Goal: Complete application form

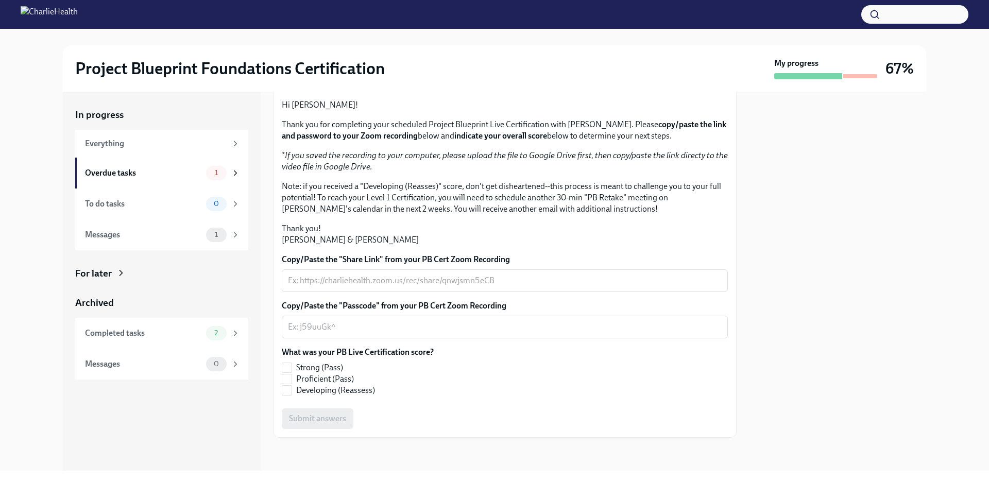
scroll to position [98, 0]
click at [472, 287] on textarea "Copy/Paste the "Share Link" from your PB Cert Zoom Recording" at bounding box center [505, 280] width 434 height 12
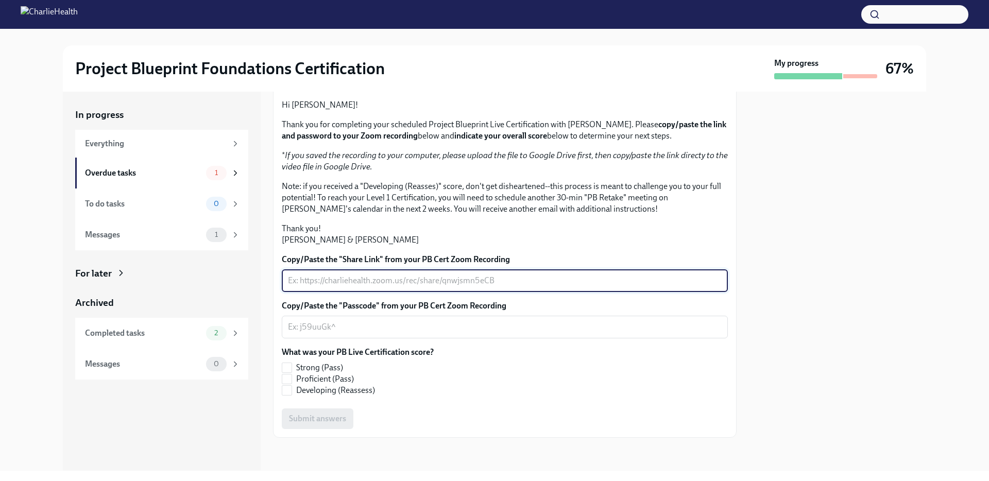
click at [472, 287] on textarea "Copy/Paste the "Share Link" from your PB Cert Zoom Recording" at bounding box center [505, 280] width 434 height 12
paste textarea "[URL][DOMAIN_NAME]"
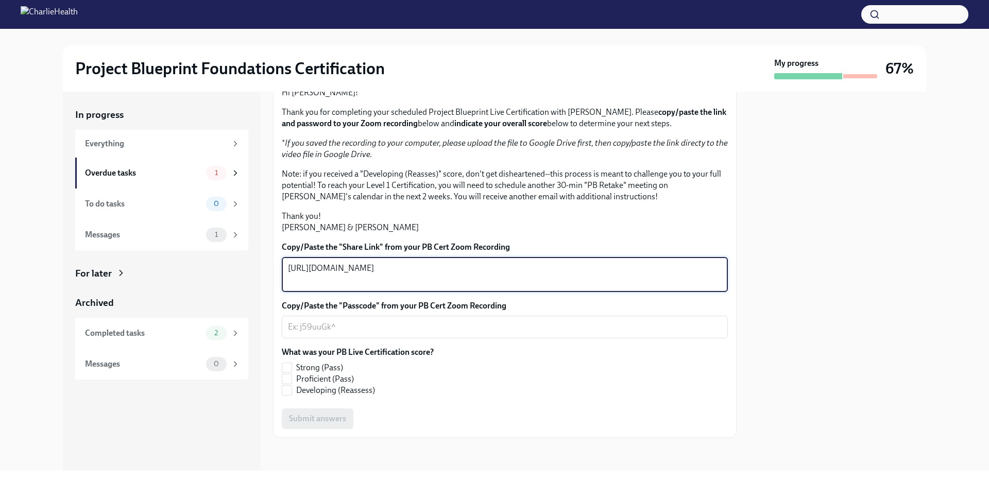
type textarea "[URL][DOMAIN_NAME]"
click at [413, 333] on textarea "Copy/Paste the "Passcode" from your PB Cert Zoom Recording" at bounding box center [505, 327] width 434 height 12
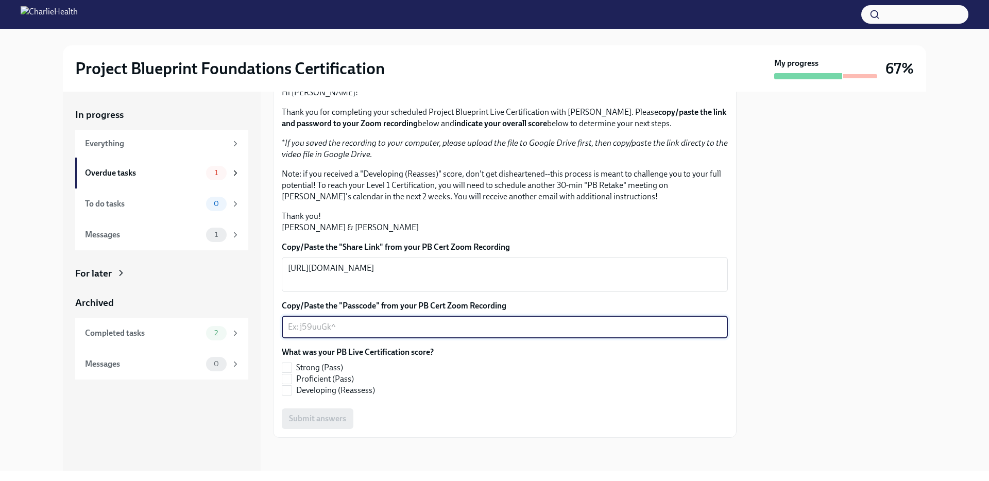
paste textarea "t+*8Uqff"
type textarea "t+*8Uqff"
click at [287, 371] on input "Strong (Pass)" at bounding box center [286, 367] width 9 height 9
checkbox input "true"
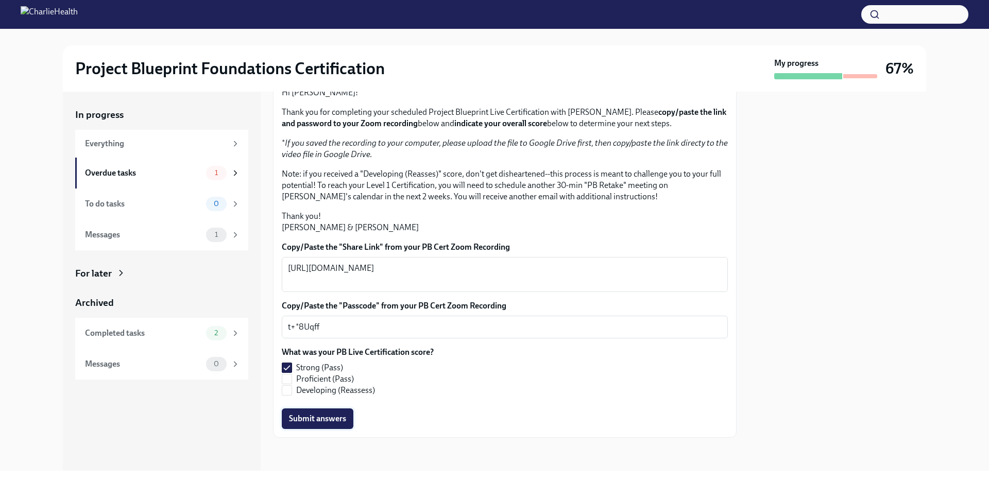
click at [331, 424] on span "Submit answers" at bounding box center [317, 418] width 57 height 10
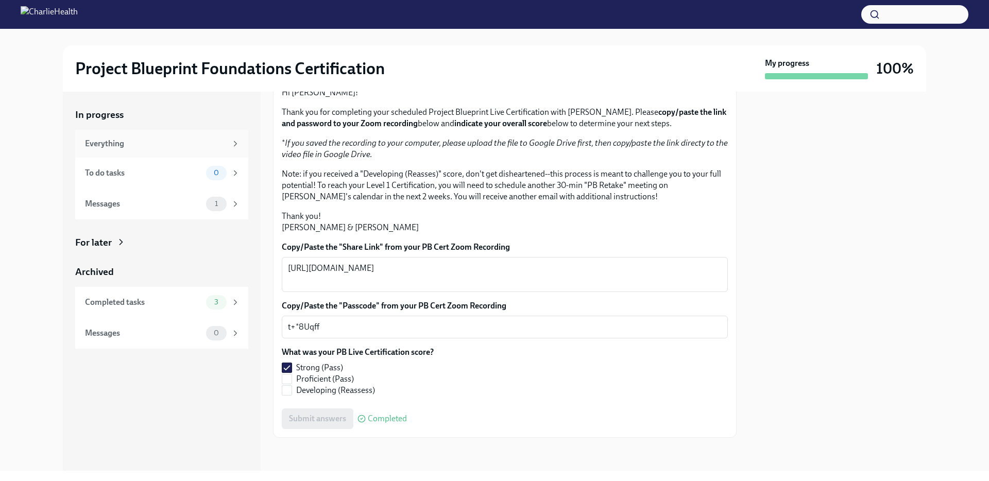
click at [180, 146] on div "Everything" at bounding box center [156, 143] width 142 height 11
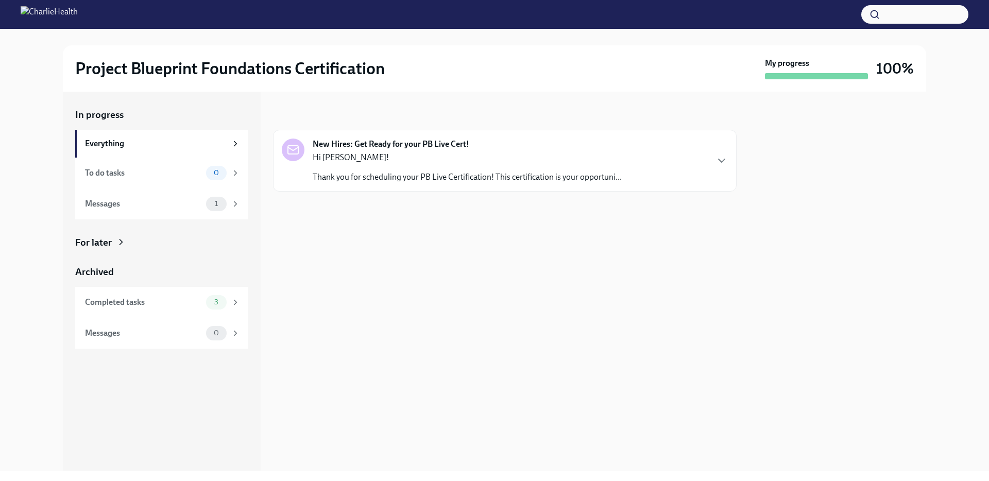
click at [446, 178] on p "Thank you for scheduling your PB Live Certification! This certification is your…" at bounding box center [467, 176] width 309 height 11
